Goal: Transaction & Acquisition: Purchase product/service

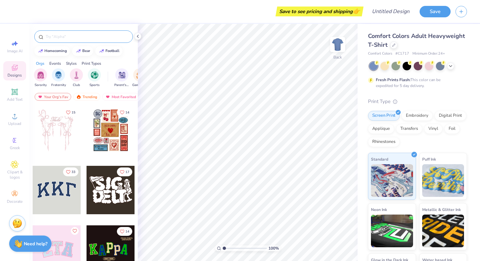
click at [52, 38] on input "text" at bounding box center [87, 36] width 84 height 7
type input "jersey"
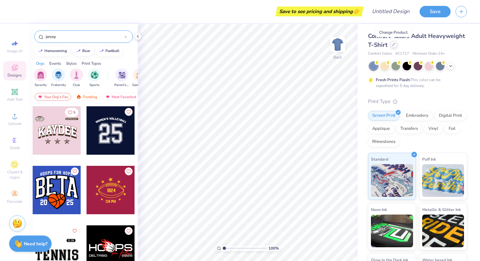
click at [394, 46] on div at bounding box center [393, 44] width 7 height 7
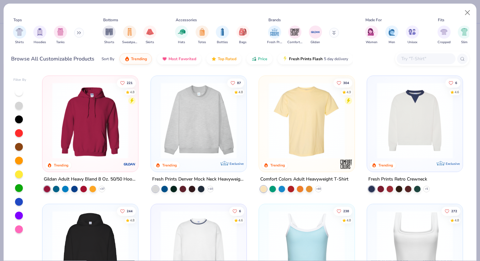
click at [203, 145] on img at bounding box center [198, 120] width 83 height 76
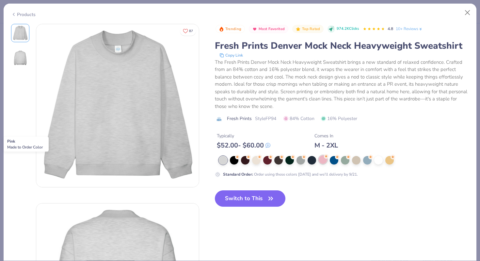
click at [323, 159] on div at bounding box center [323, 159] width 8 height 8
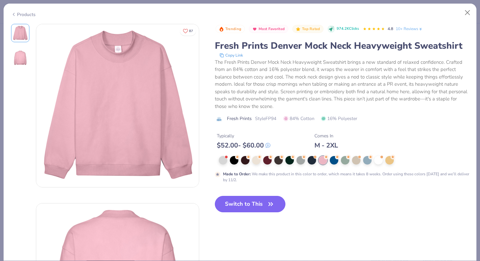
click at [266, 199] on button "Switch to This" at bounding box center [250, 204] width 71 height 16
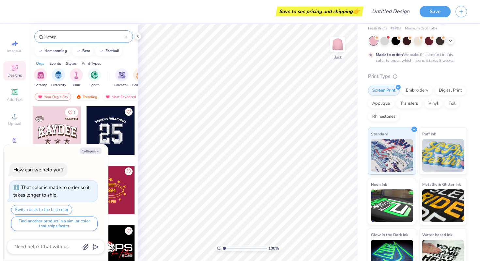
scroll to position [40, 0]
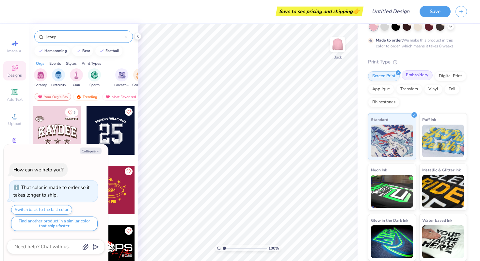
click at [421, 76] on div "Embroidery" at bounding box center [417, 75] width 31 height 10
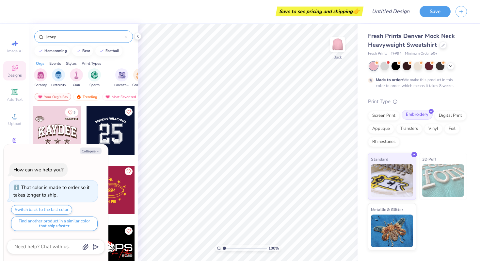
type textarea "x"
click at [92, 41] on div "jersey" at bounding box center [83, 36] width 99 height 12
click at [92, 40] on div "jersey" at bounding box center [83, 36] width 99 height 12
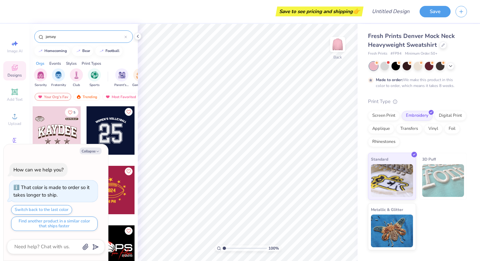
click at [90, 34] on input "jersey" at bounding box center [84, 36] width 79 height 7
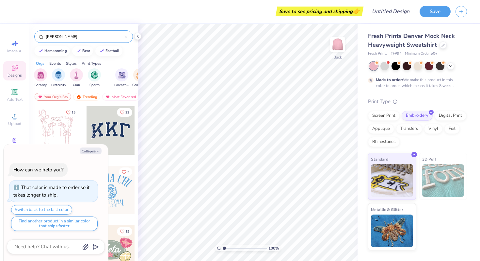
type input "[PERSON_NAME]"
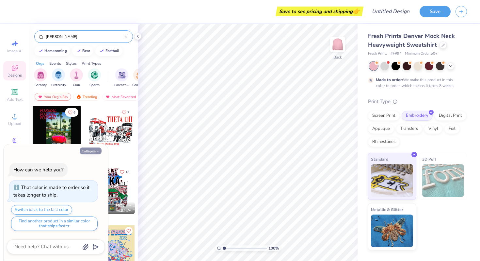
click at [99, 149] on icon "button" at bounding box center [98, 151] width 4 height 4
type textarea "x"
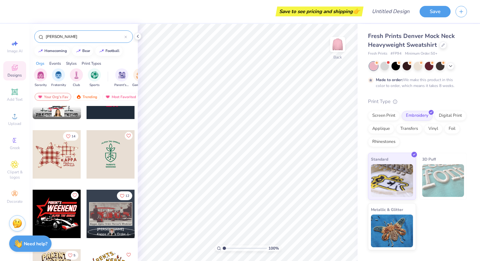
scroll to position [274, 0]
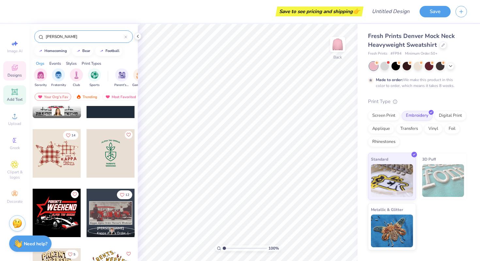
click at [17, 94] on icon at bounding box center [15, 92] width 8 height 8
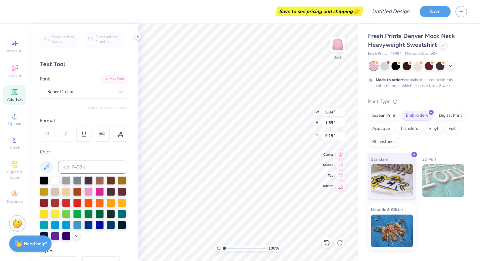
scroll to position [0, 0]
type textarea "AEPHI"
click at [115, 89] on div at bounding box center [121, 92] width 12 height 12
type input "[PERSON_NAME]"
click at [138, 34] on icon at bounding box center [137, 36] width 5 height 5
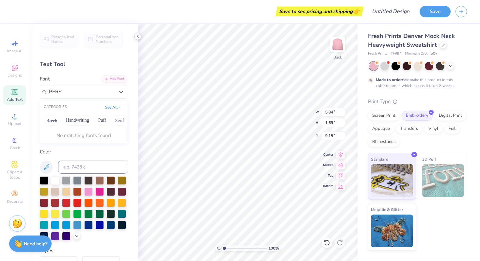
type input "6.56"
